Goal: Use online tool/utility: Utilize a website feature to perform a specific function

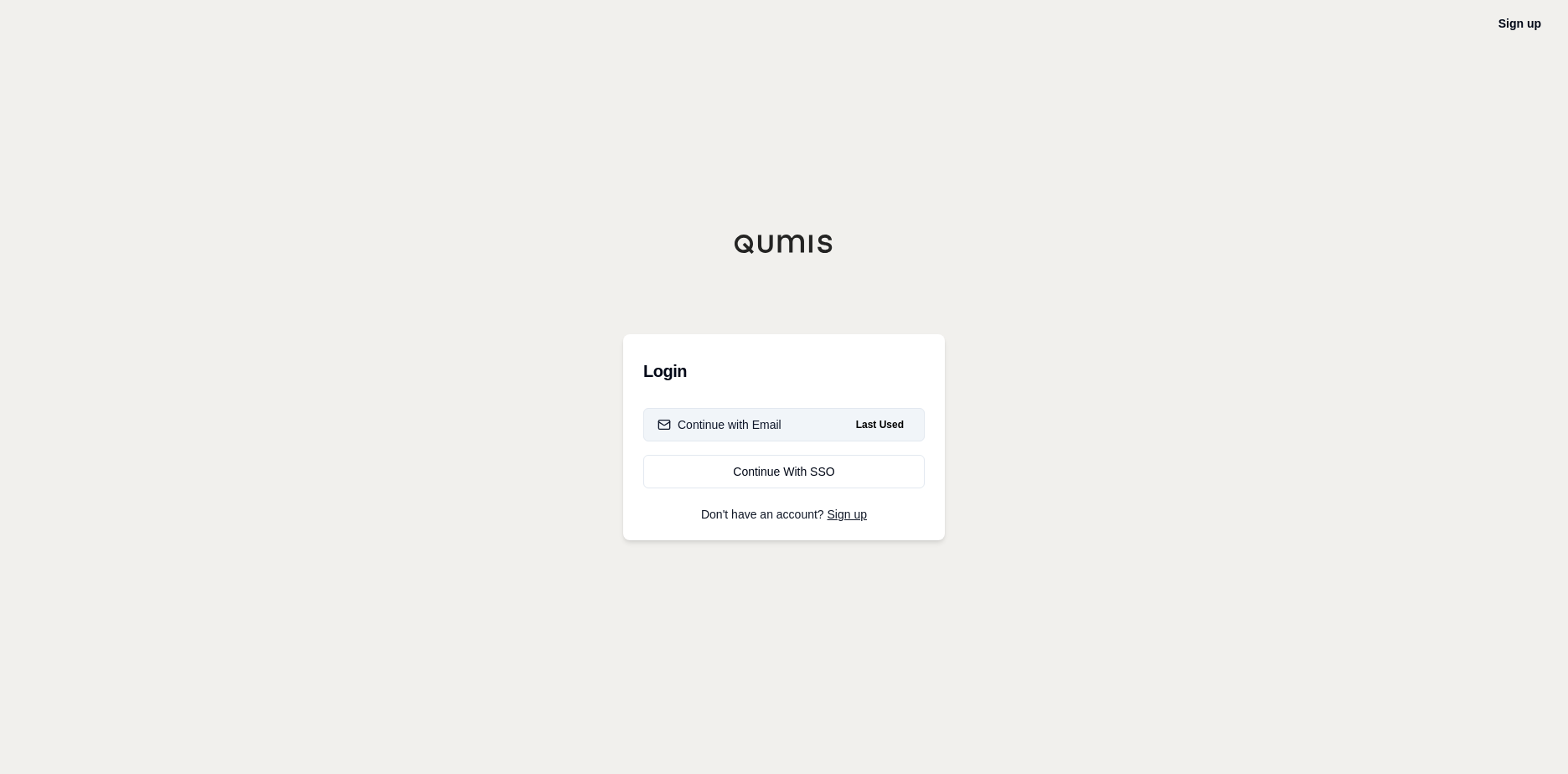
click at [777, 425] on div "Continue with Email" at bounding box center [720, 425] width 124 height 17
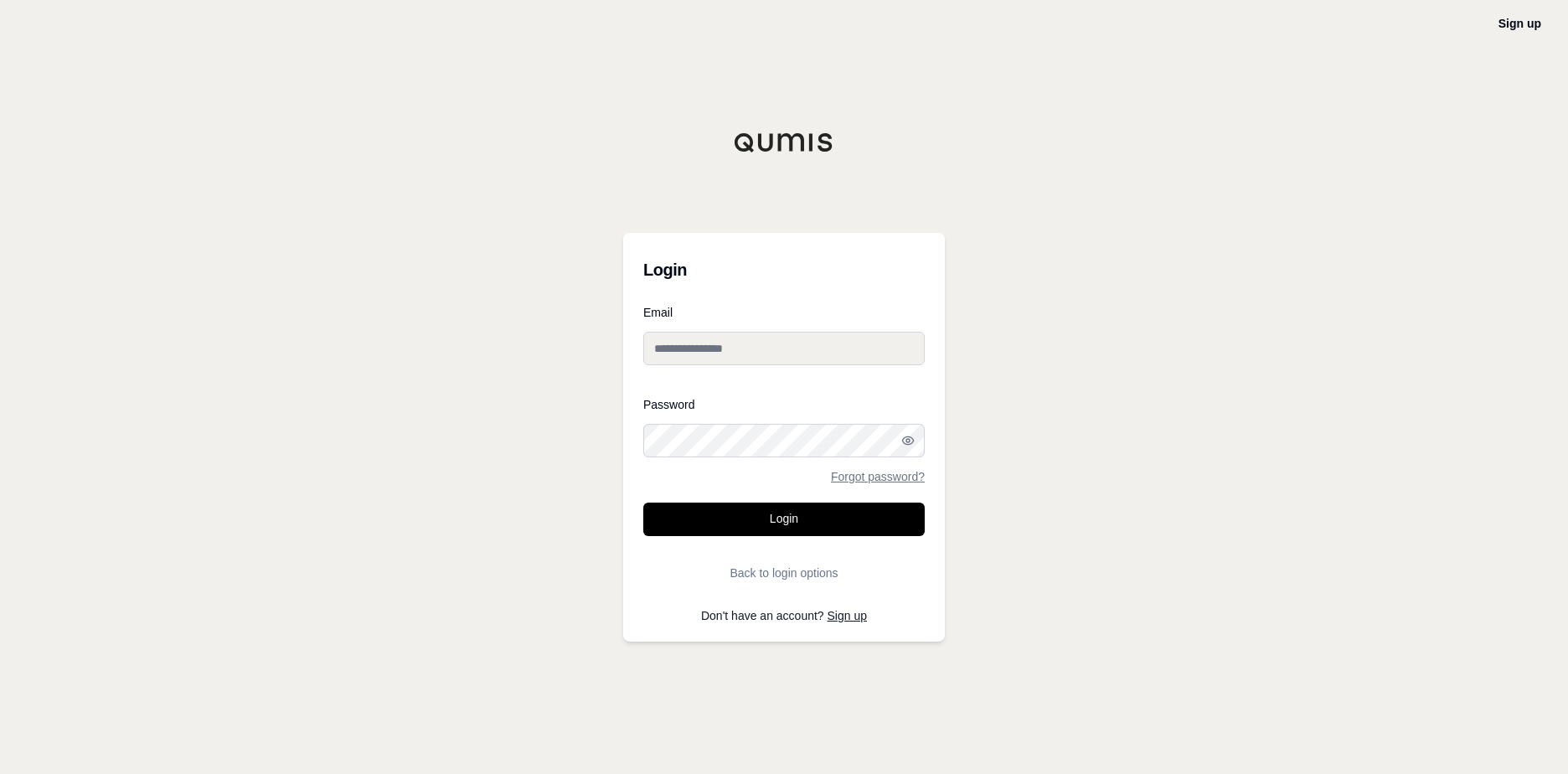
click at [732, 353] on input "Email" at bounding box center [783, 348] width 281 height 34
type input "**********"
click at [787, 505] on button "Login" at bounding box center [783, 519] width 281 height 34
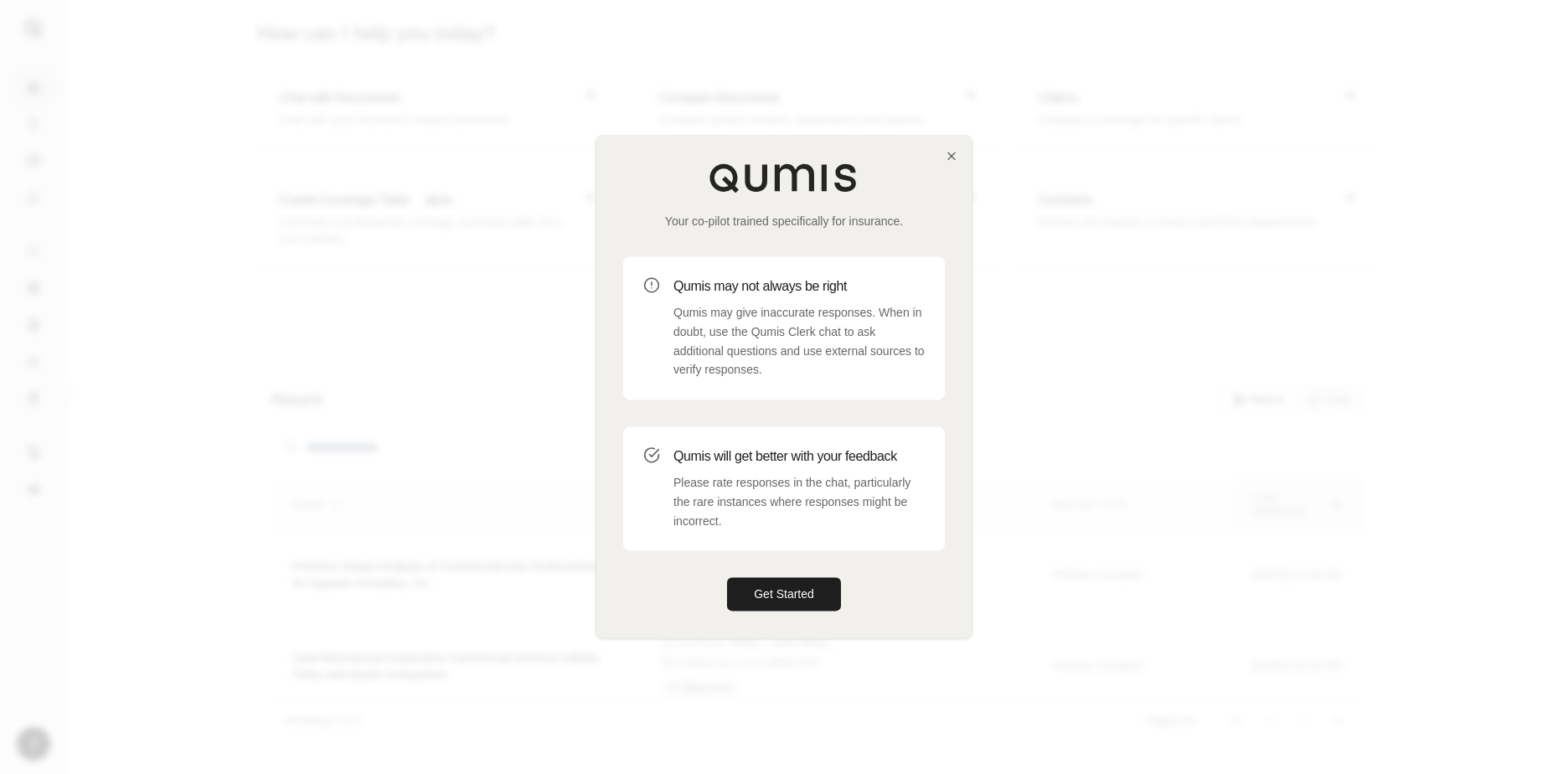
click at [960, 151] on div "Your co-pilot trained specifically for insurance. Qumis may not always be right…" at bounding box center [784, 386] width 375 height 502
click at [948, 157] on icon "button" at bounding box center [952, 156] width 14 height 14
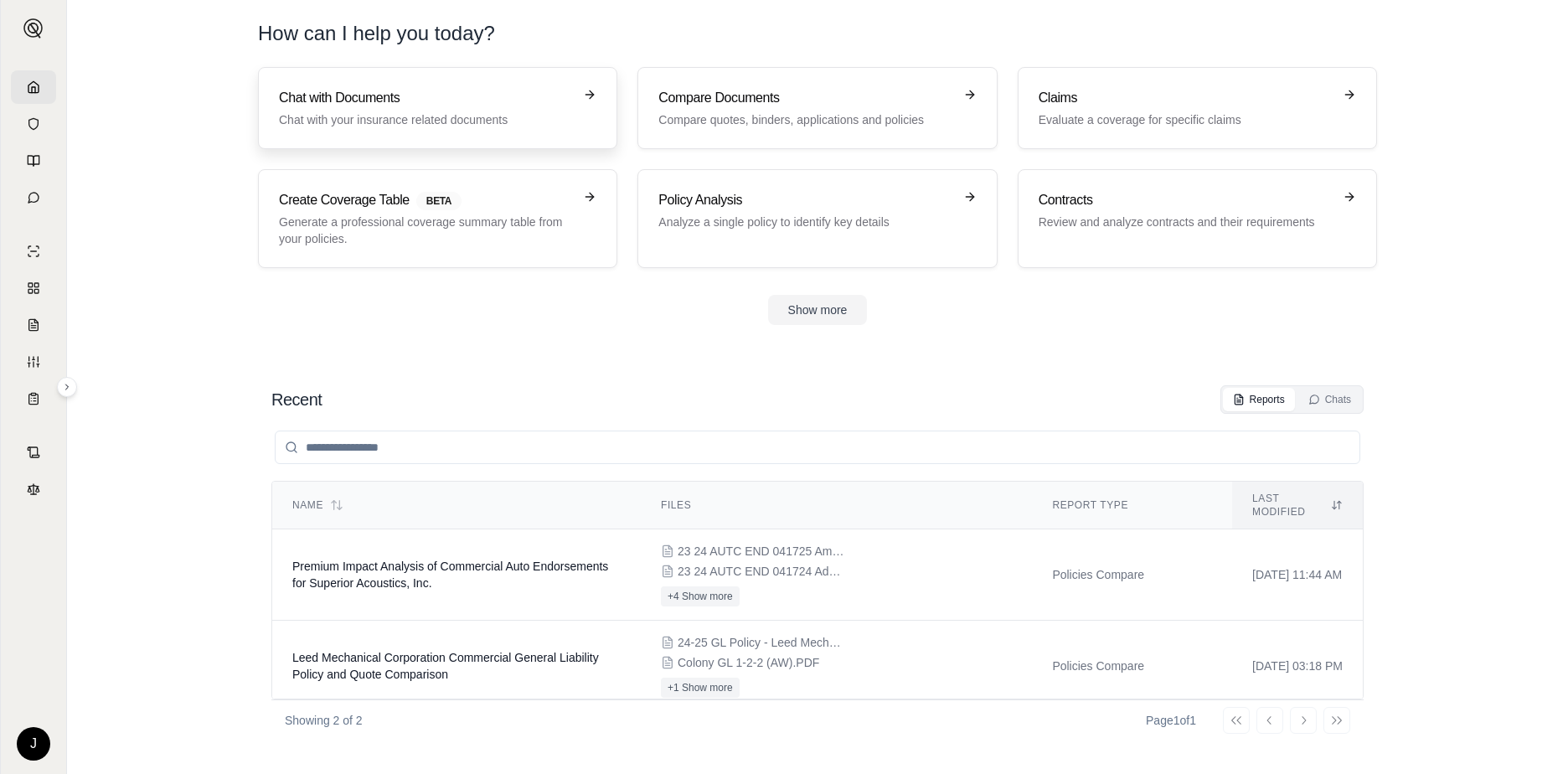
click at [488, 100] on h3 "Chat with Documents" at bounding box center [426, 98] width 294 height 20
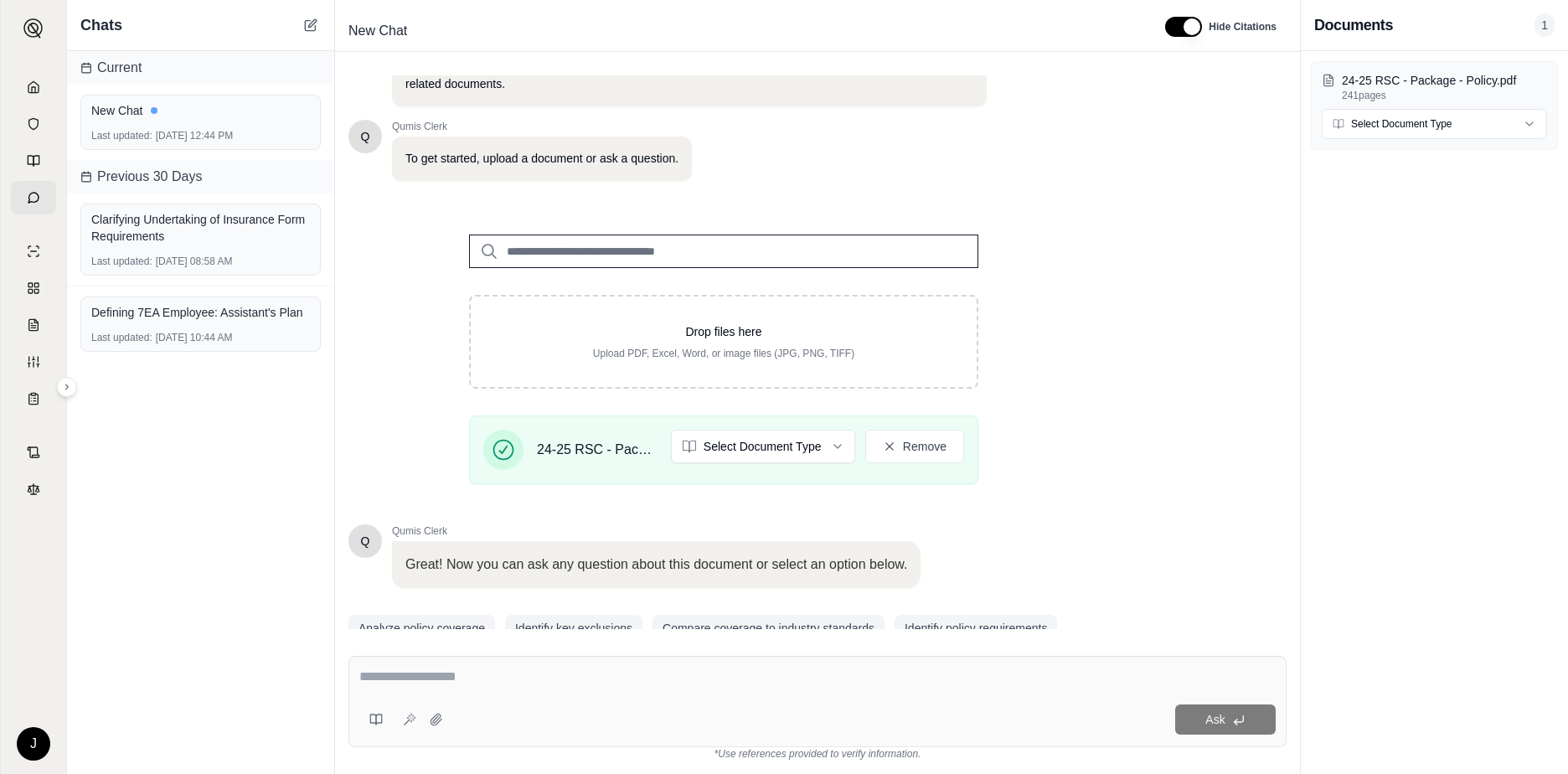
scroll to position [130, 0]
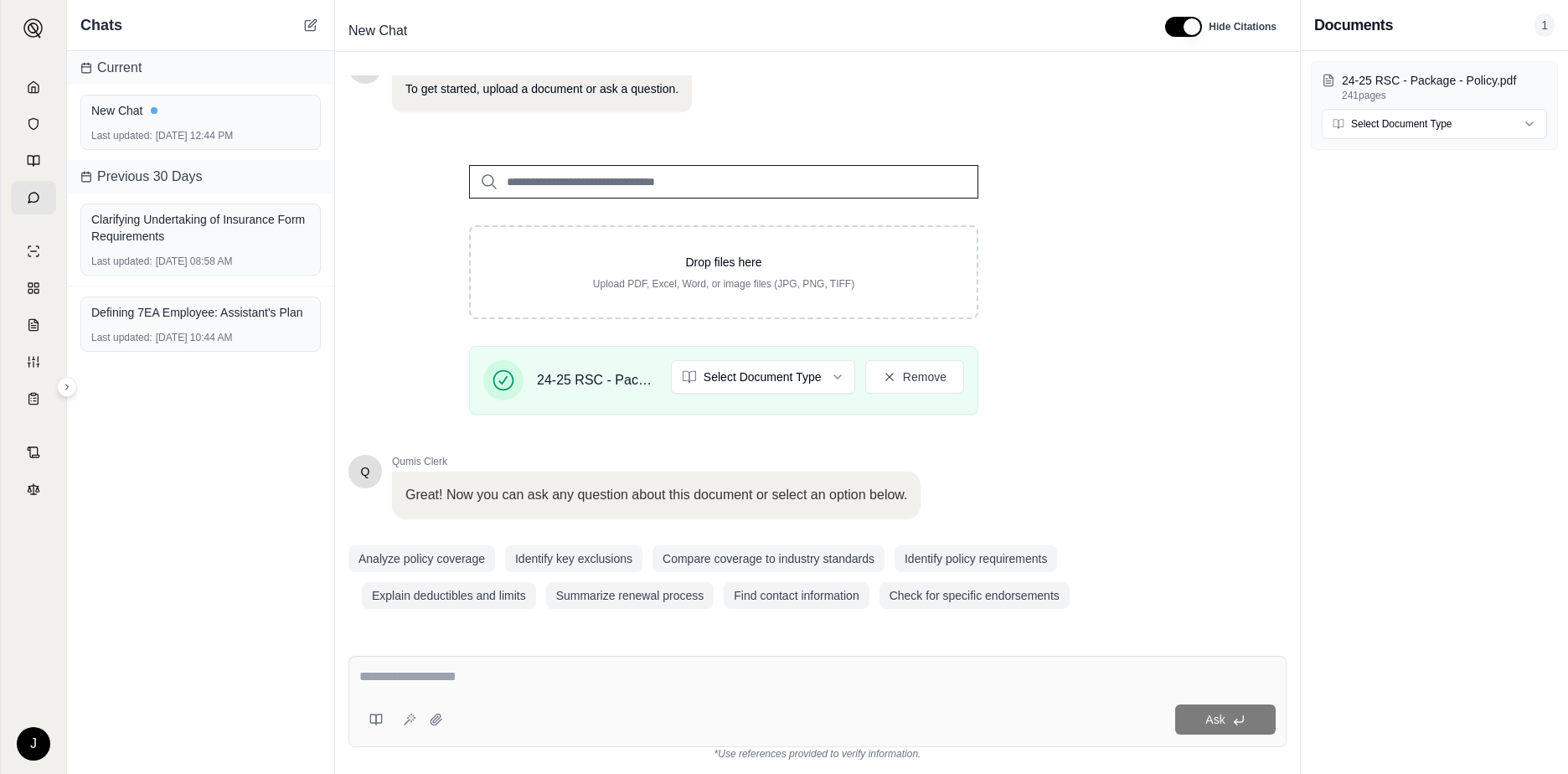
click at [511, 679] on textarea at bounding box center [818, 676] width 916 height 20
click at [384, 675] on textarea at bounding box center [818, 676] width 916 height 20
type textarea "**********"
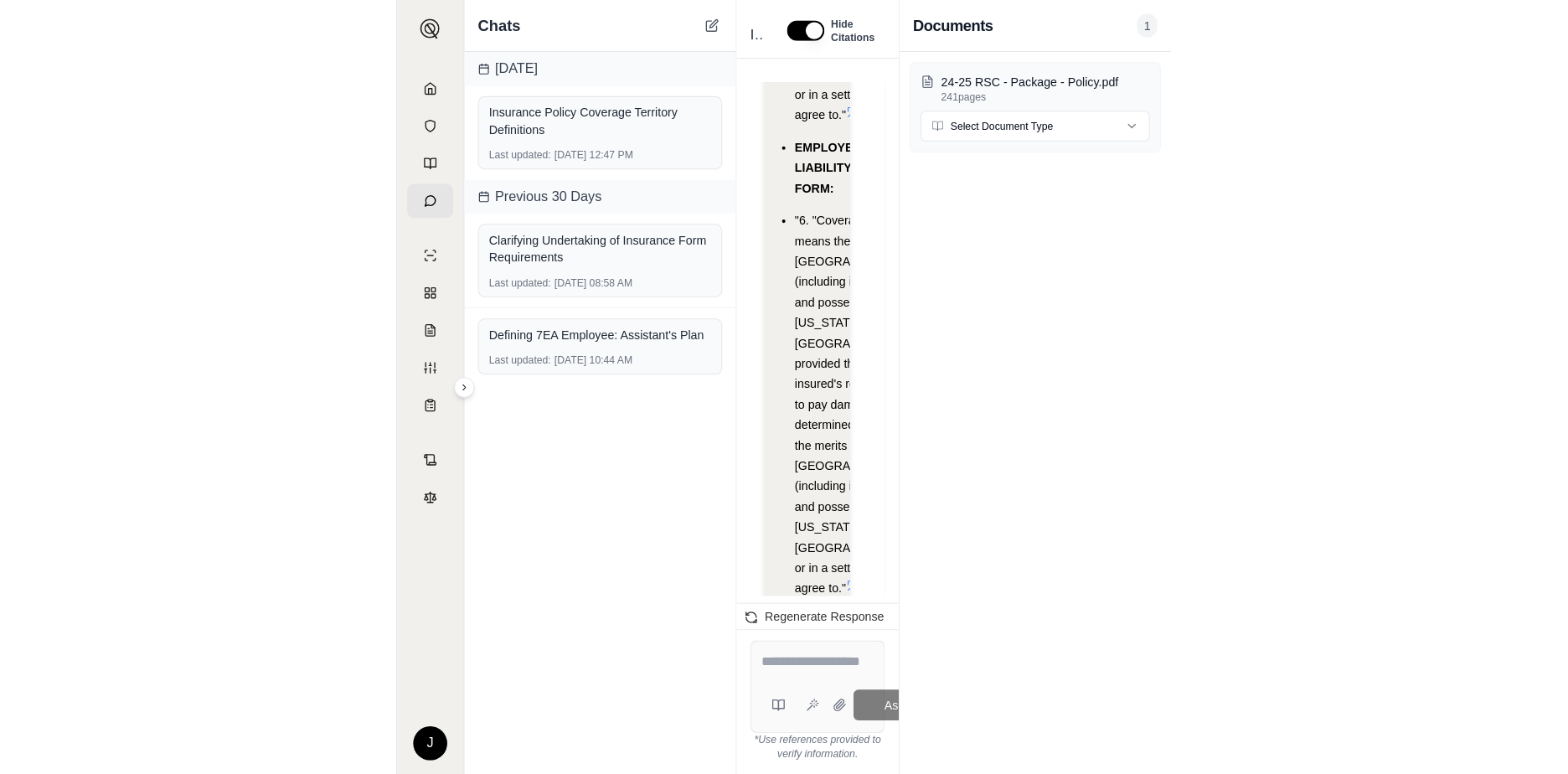
scroll to position [1386, 0]
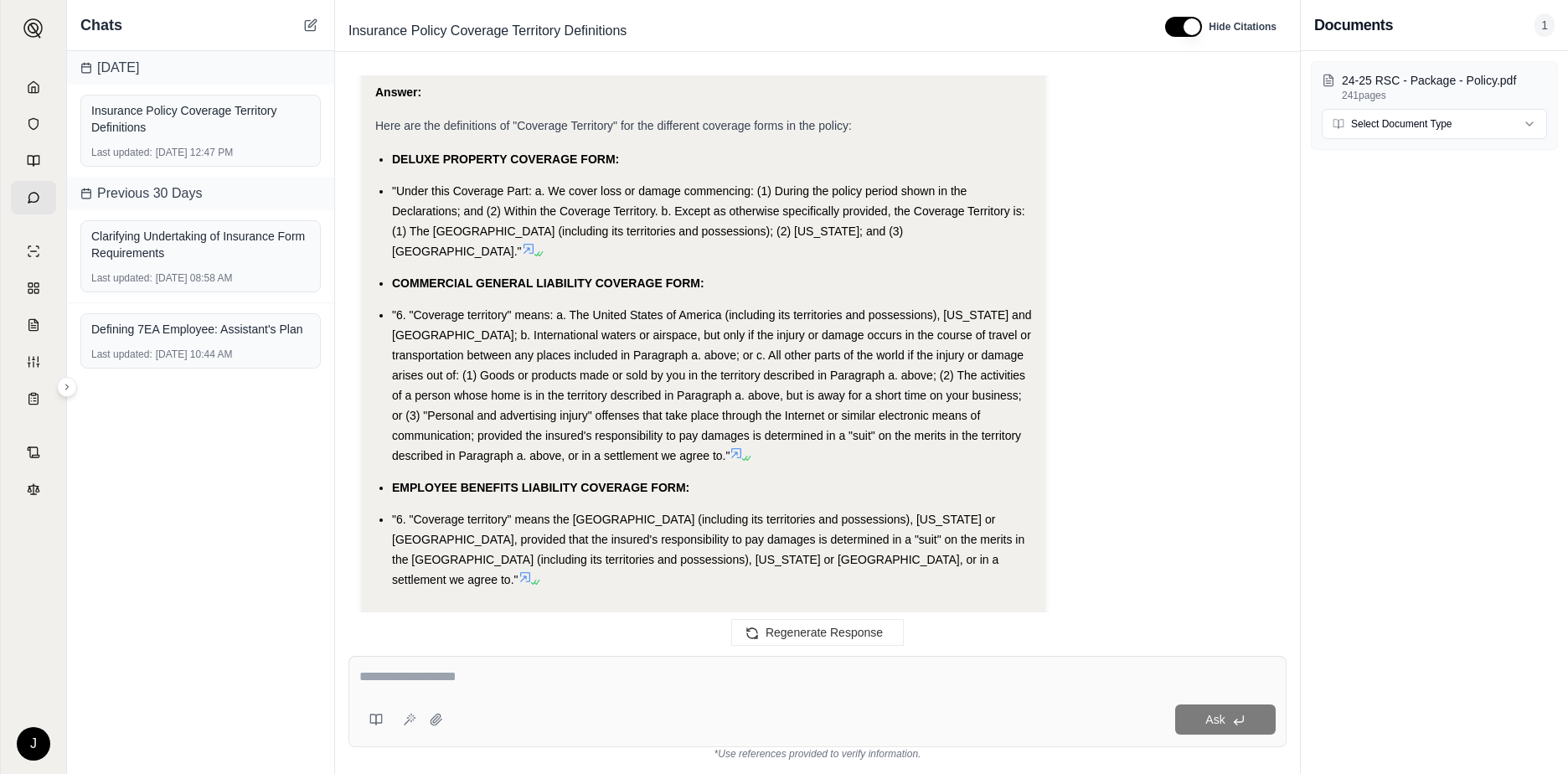
click at [577, 694] on div "Ask" at bounding box center [818, 701] width 938 height 91
click at [503, 676] on textarea at bounding box center [818, 676] width 916 height 20
type textarea "**********"
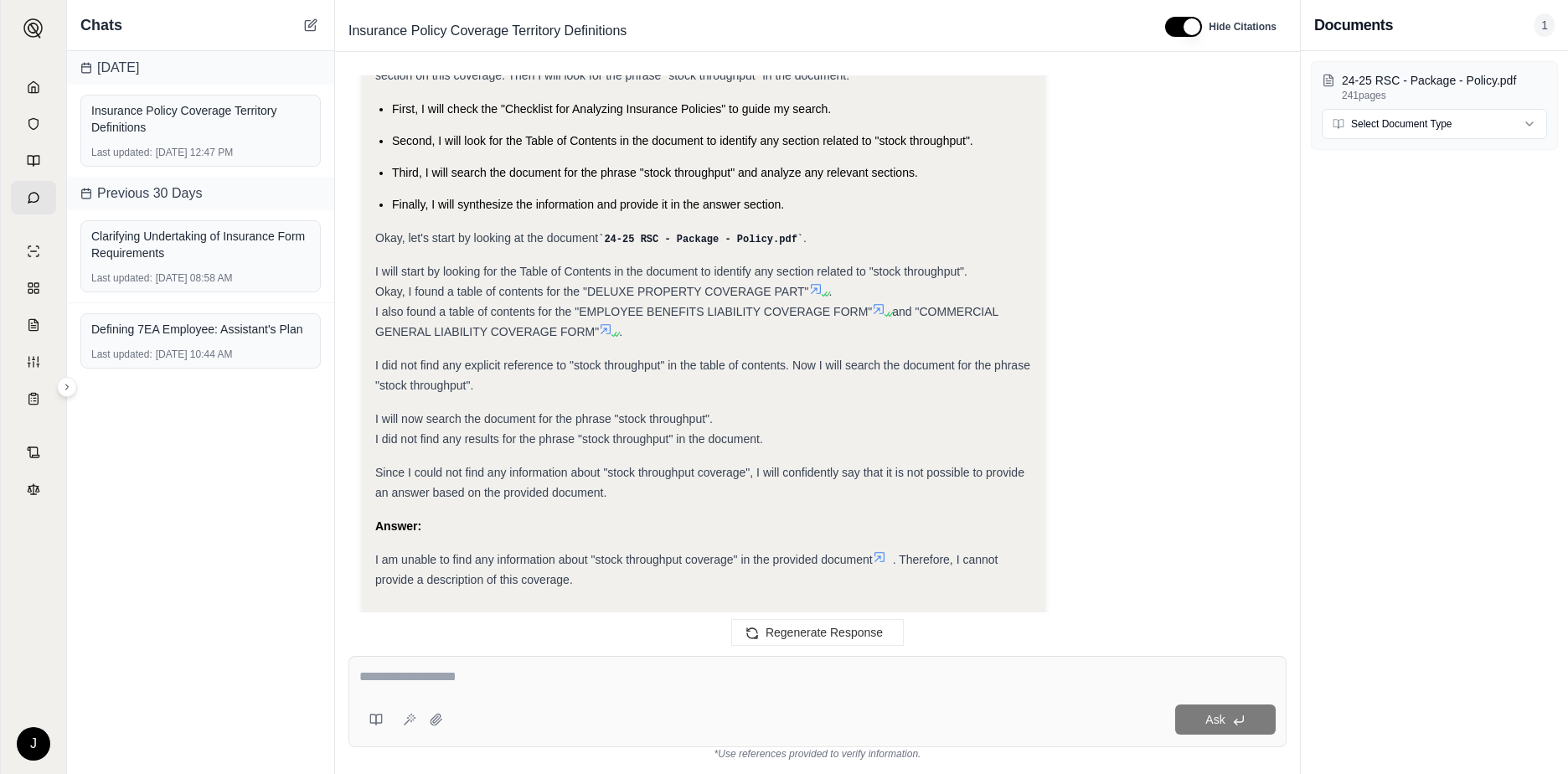
scroll to position [2148, 0]
